Goal: Task Accomplishment & Management: Use online tool/utility

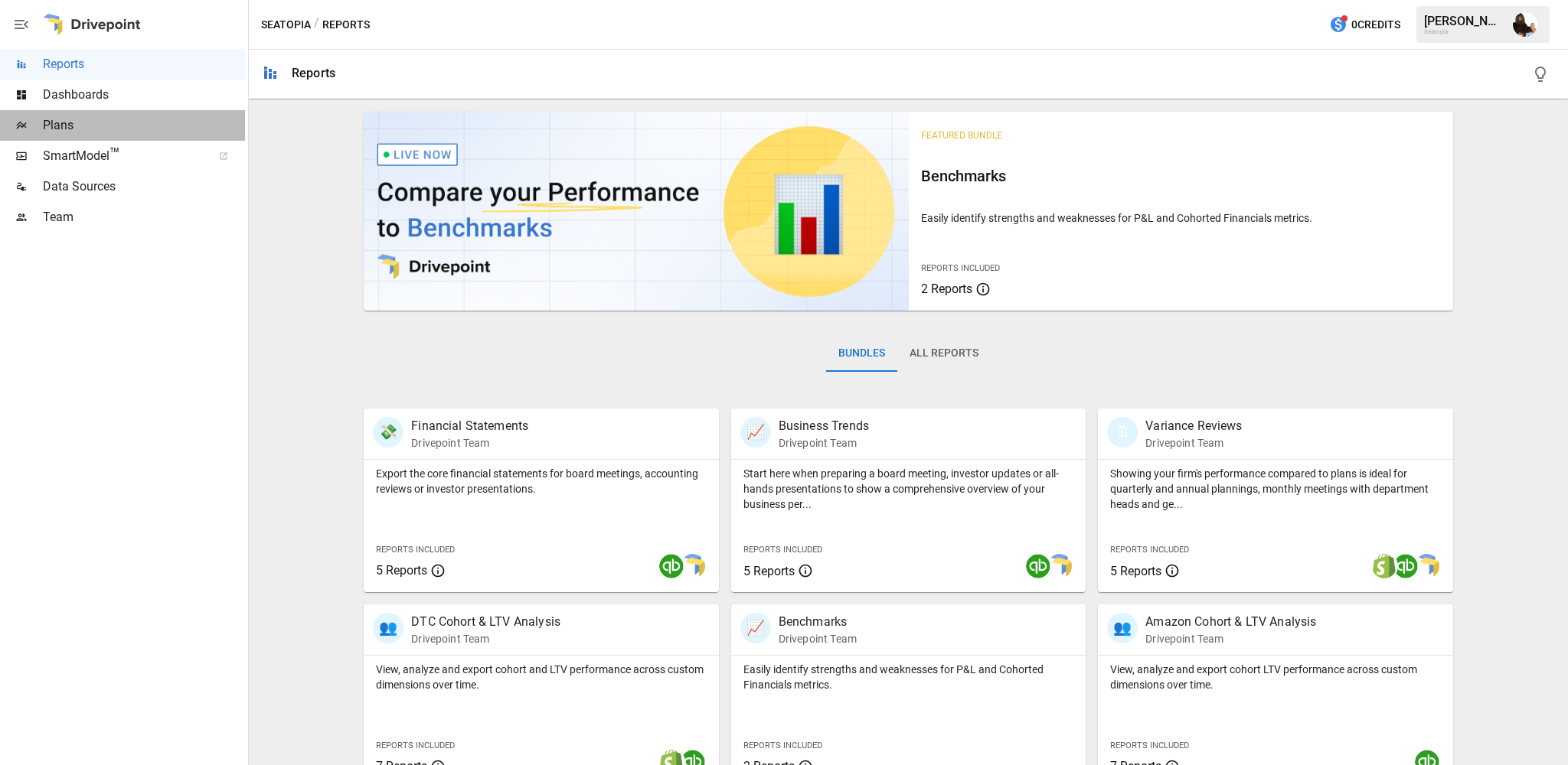
click at [89, 129] on span "Plans" at bounding box center [144, 125] width 202 height 18
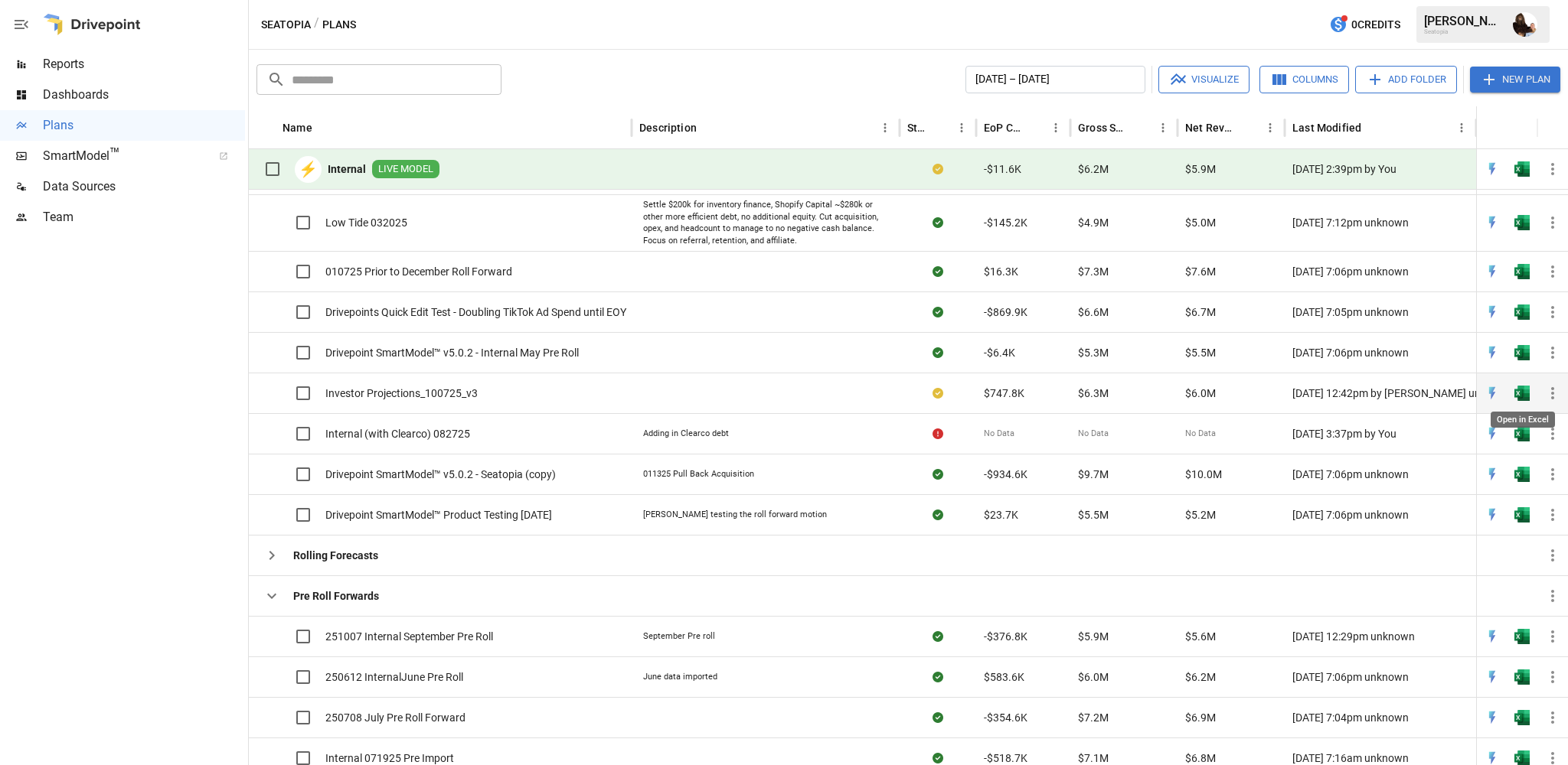
click at [1520, 391] on img "Open in Excel" at bounding box center [1522, 393] width 15 height 15
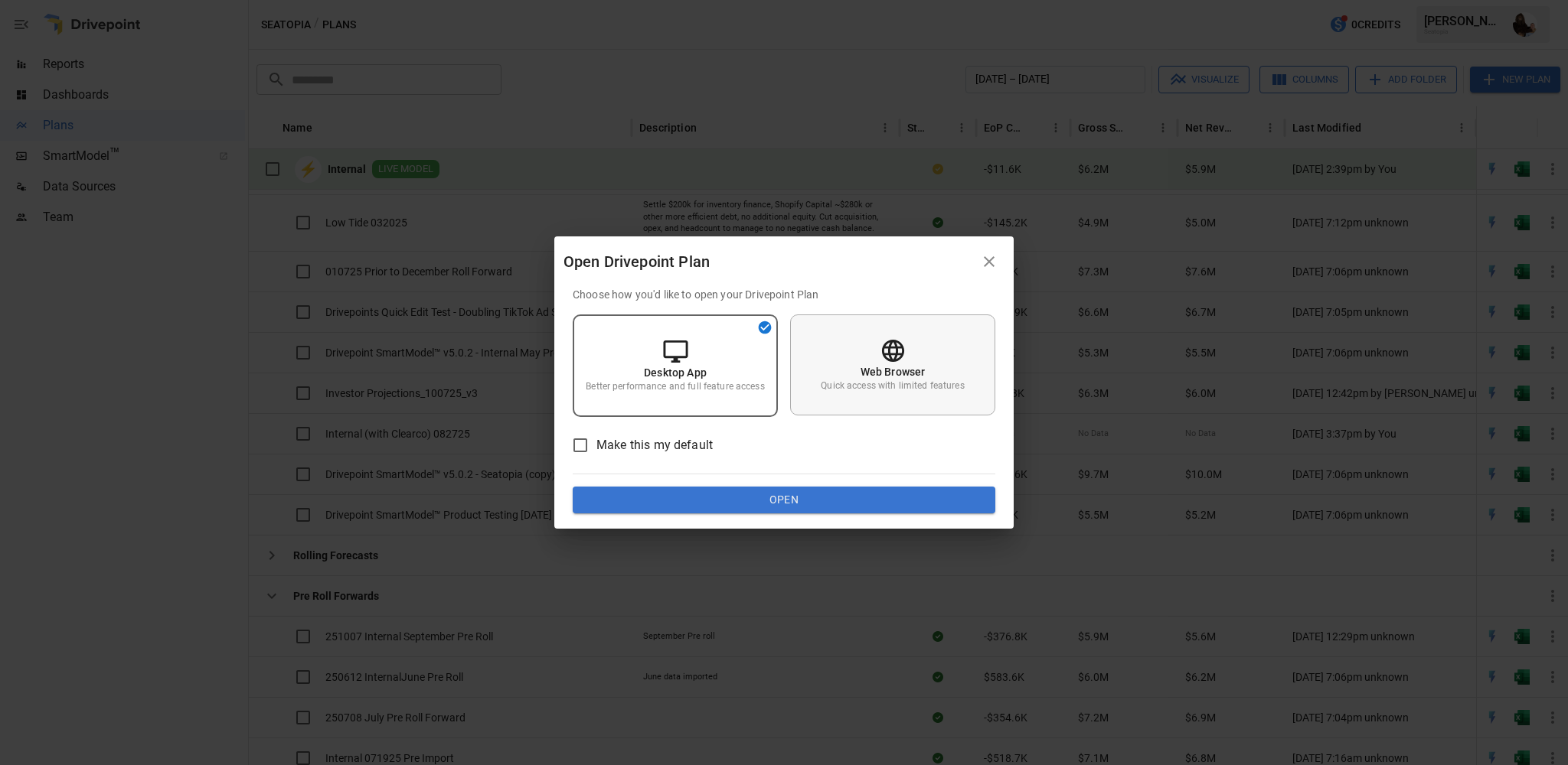
click at [877, 346] on div "Web Browser Quick access with limited features" at bounding box center [893, 365] width 205 height 101
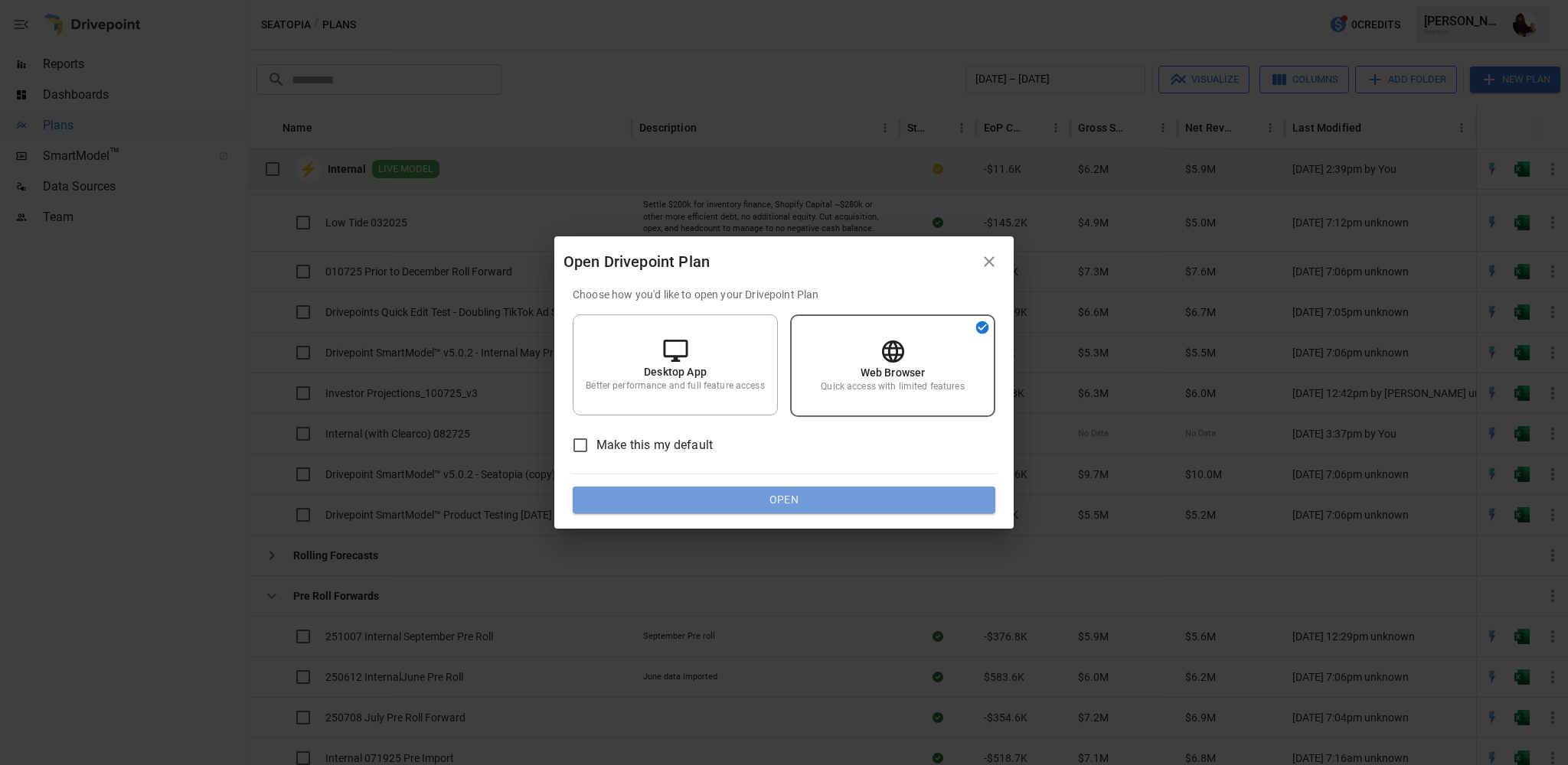
click at [804, 491] on button "Open" at bounding box center [784, 500] width 423 height 28
